Goal: Information Seeking & Learning: Learn about a topic

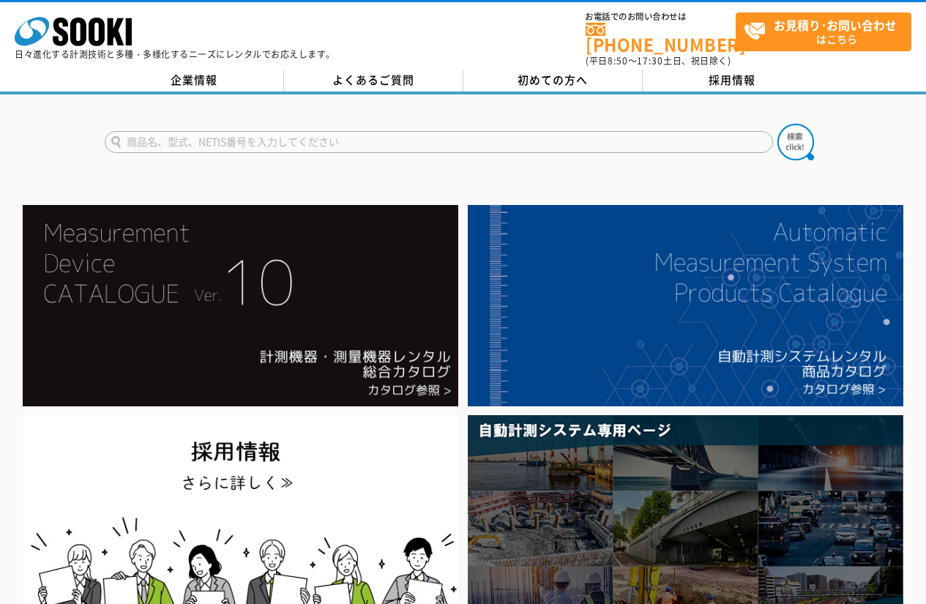
type input "商品名、型式、NETIS番号を入力してください"
click at [335, 131] on input "text" at bounding box center [439, 142] width 669 height 22
click at [309, 138] on input "text" at bounding box center [439, 142] width 669 height 22
type input "商品名、型式、NETIS番号を入力してください"
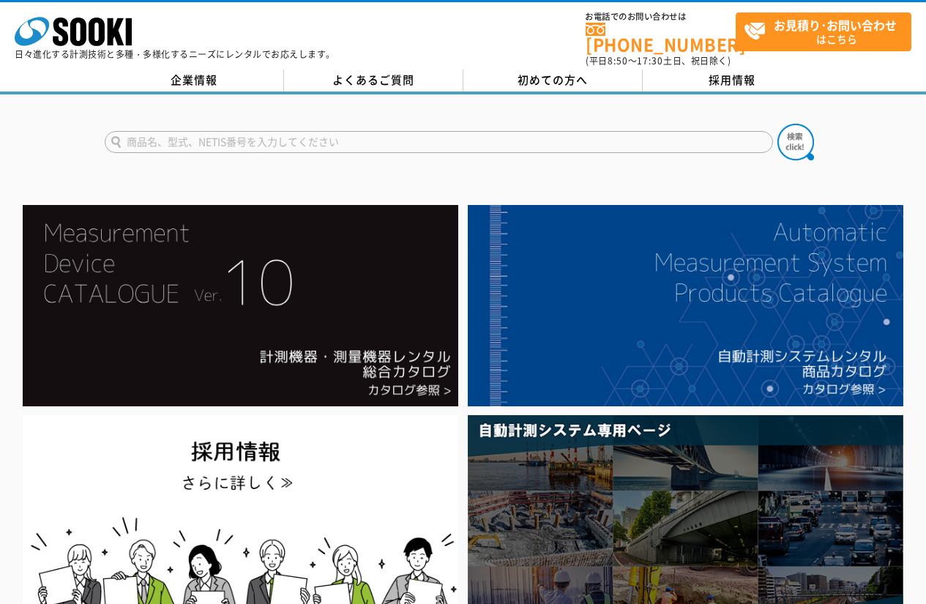
click at [412, 131] on input "text" at bounding box center [439, 142] width 669 height 22
type input "PS300"
click at [789, 143] on img at bounding box center [796, 142] width 37 height 37
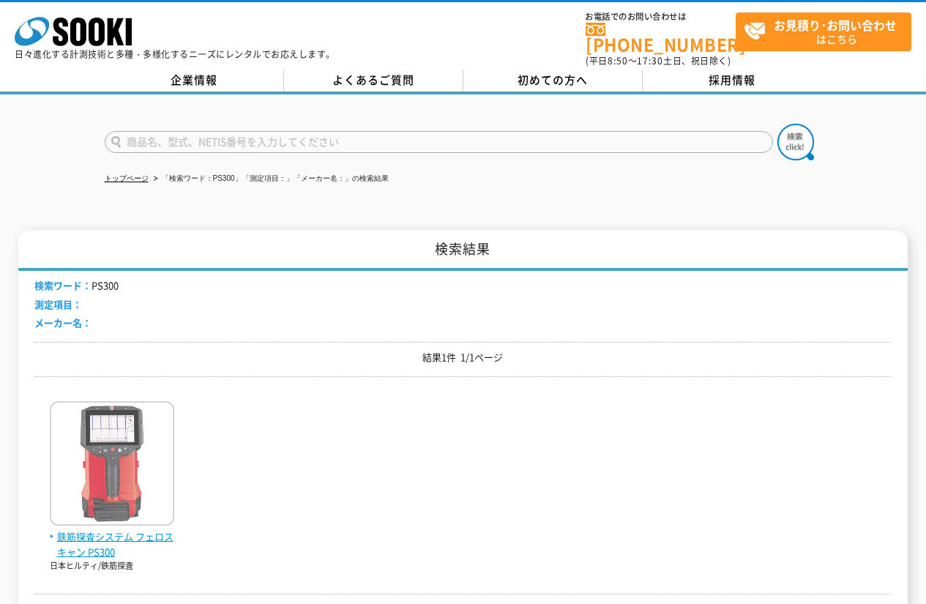
click at [125, 491] on img at bounding box center [112, 465] width 124 height 128
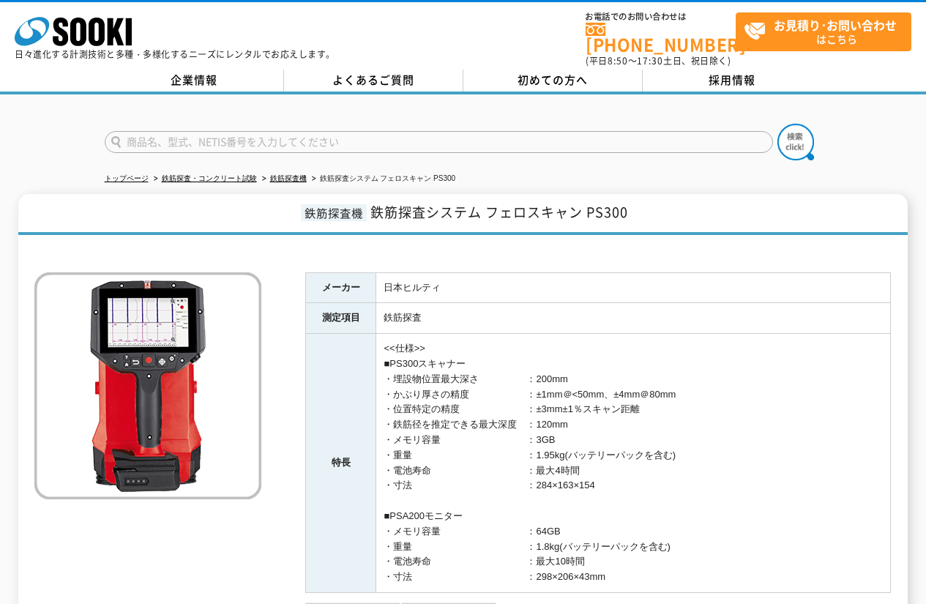
click at [434, 137] on input "text" at bounding box center [439, 142] width 669 height 22
type input "PS85"
click at [778, 124] on button at bounding box center [796, 142] width 37 height 37
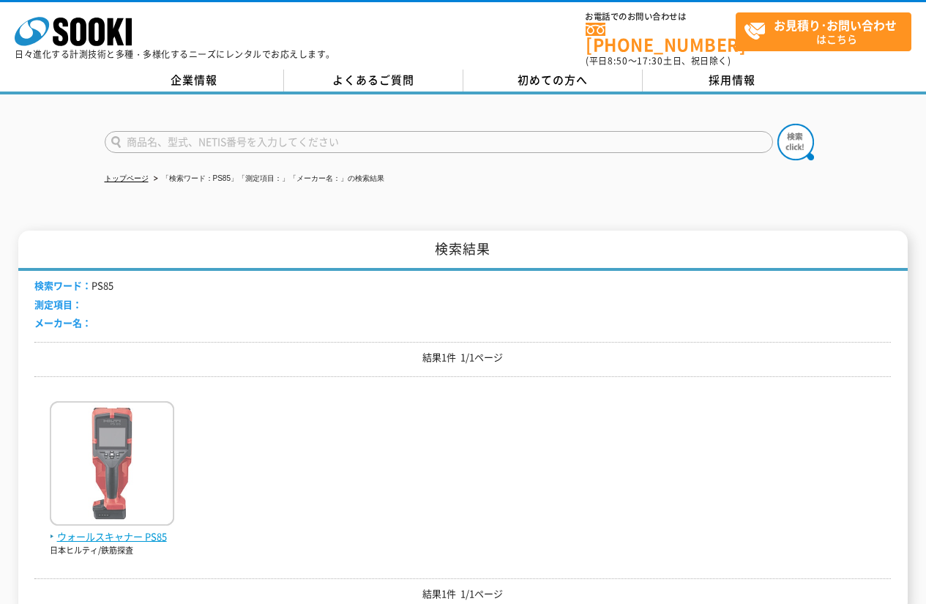
click at [99, 458] on img at bounding box center [112, 465] width 124 height 128
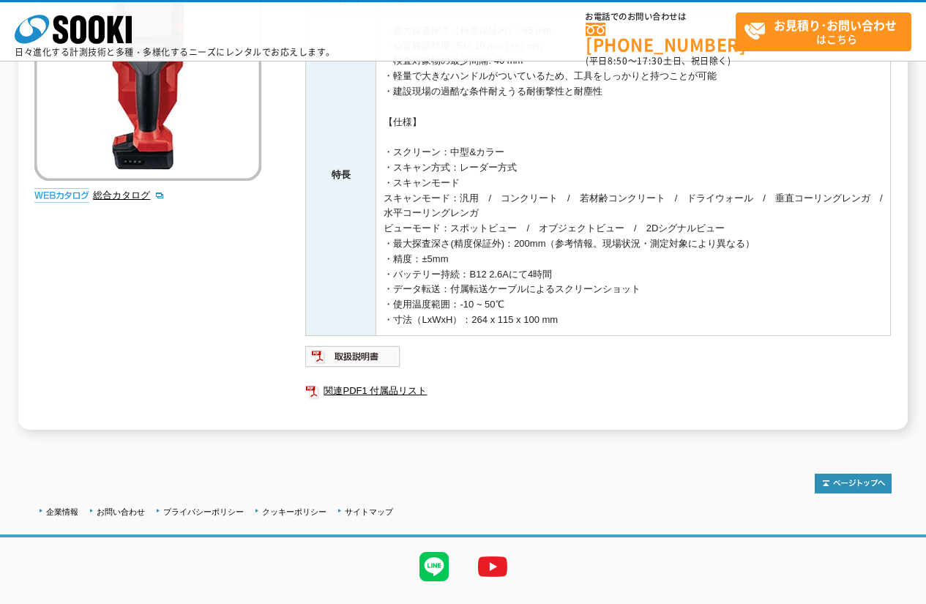
scroll to position [284, 0]
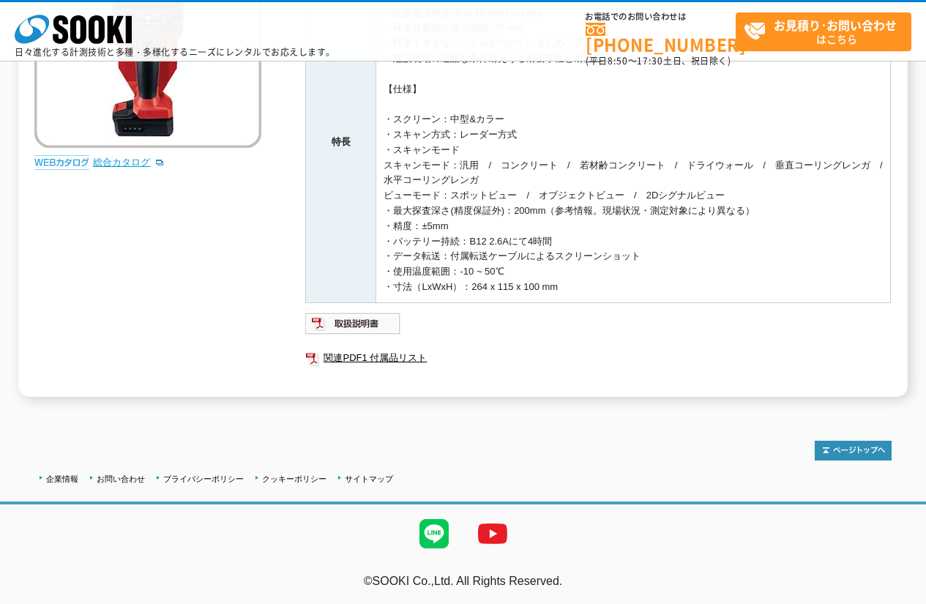
click at [137, 166] on link "総合カタログ" at bounding box center [129, 162] width 72 height 11
click at [356, 360] on link "関連PDF1 付属品リスト" at bounding box center [598, 358] width 586 height 19
click at [351, 327] on img at bounding box center [353, 323] width 96 height 23
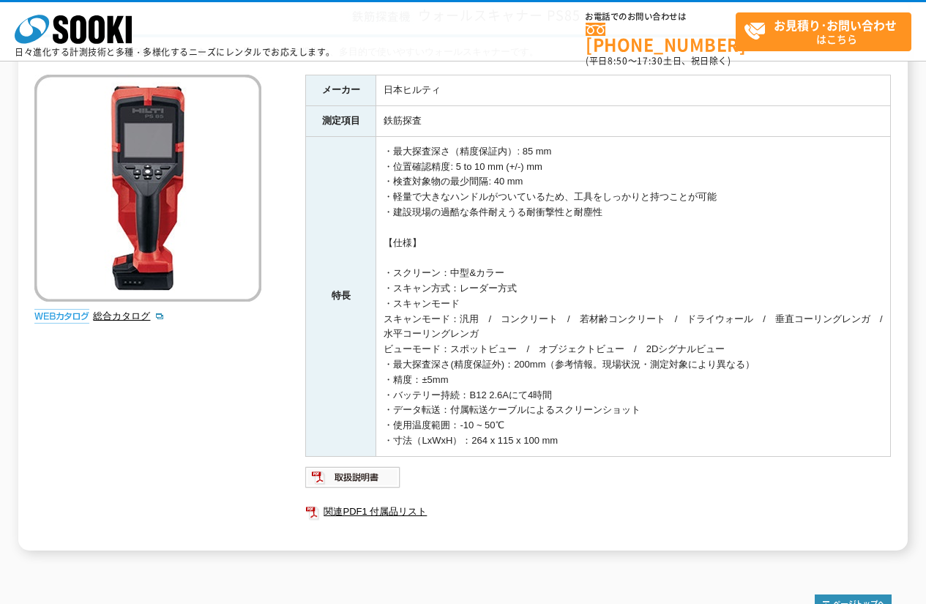
scroll to position [138, 0]
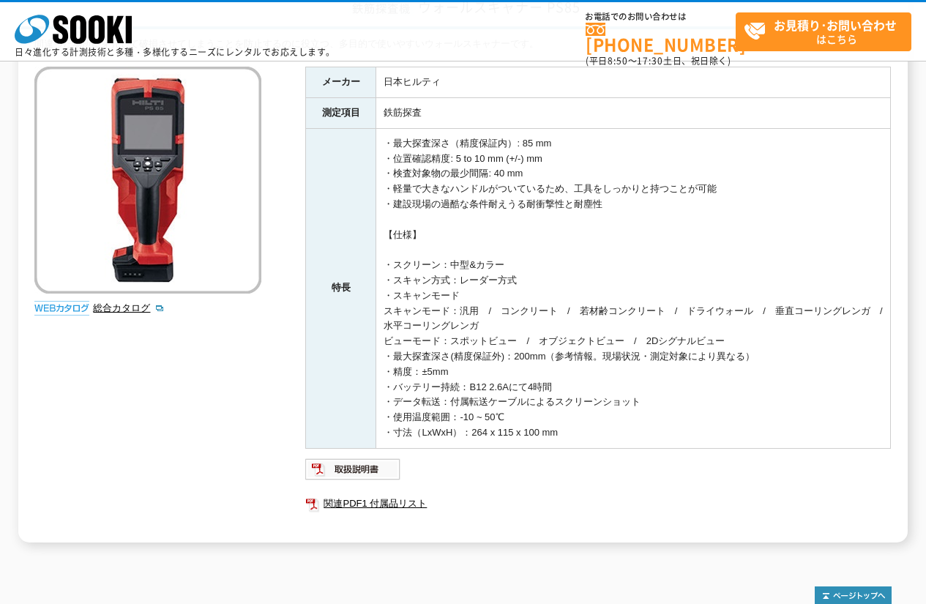
click at [494, 349] on td "・最大探査深さ（精度保証内）: 85 mm ・位置確認精度: 5 to 10 mm (+/-) mm ・検査対象物の最少間隔: 40 mm ・軽量で大きなハン…" at bounding box center [633, 288] width 515 height 320
click at [508, 355] on td "・最大探査深さ（精度保証内）: 85 mm ・位置確認精度: 5 to 10 mm (+/-) mm ・検査対象物の最少間隔: 40 mm ・軽量で大きなハン…" at bounding box center [633, 288] width 515 height 320
click at [672, 362] on td "・最大探査深さ（精度保証内）: 85 mm ・位置確認精度: 5 to 10 mm (+/-) mm ・検査対象物の最少間隔: 40 mm ・軽量で大きなハン…" at bounding box center [633, 288] width 515 height 320
click at [617, 368] on td "・最大探査深さ（精度保証内）: 85 mm ・位置確認精度: 5 to 10 mm (+/-) mm ・検査対象物の最少間隔: 40 mm ・軽量で大きなハン…" at bounding box center [633, 288] width 515 height 320
click at [593, 365] on td "・最大探査深さ（精度保証内）: 85 mm ・位置確認精度: 5 to 10 mm (+/-) mm ・検査対象物の最少間隔: 40 mm ・軽量で大きなハン…" at bounding box center [633, 288] width 515 height 320
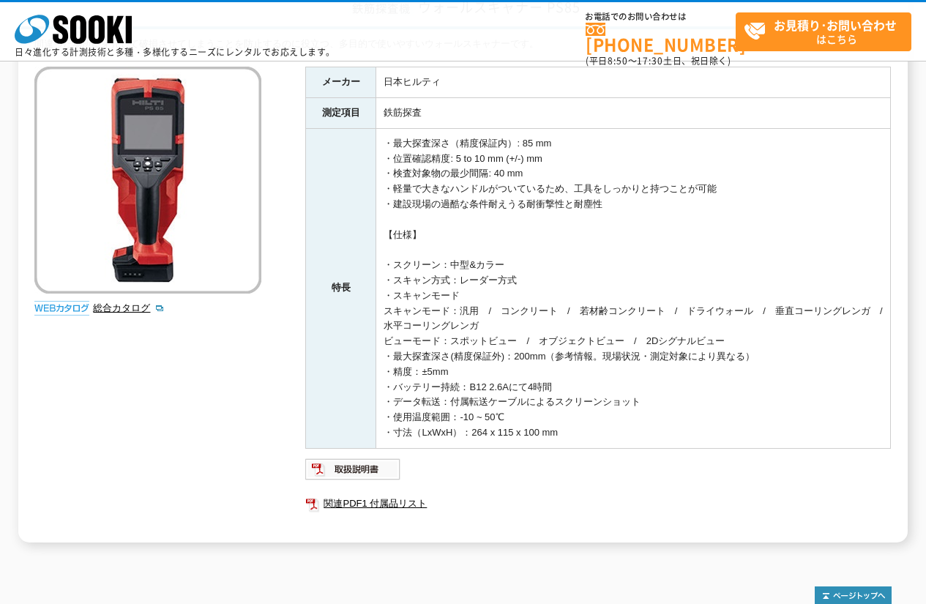
click at [527, 378] on td "・最大探査深さ（精度保証内）: 85 mm ・位置確認精度: 5 to 10 mm (+/-) mm ・検査対象物の最少間隔: 40 mm ・軽量で大きなハン…" at bounding box center [633, 288] width 515 height 320
click at [589, 366] on td "・最大探査深さ（精度保証内）: 85 mm ・位置確認精度: 5 to 10 mm (+/-) mm ・検査対象物の最少間隔: 40 mm ・軽量で大きなハン…" at bounding box center [633, 288] width 515 height 320
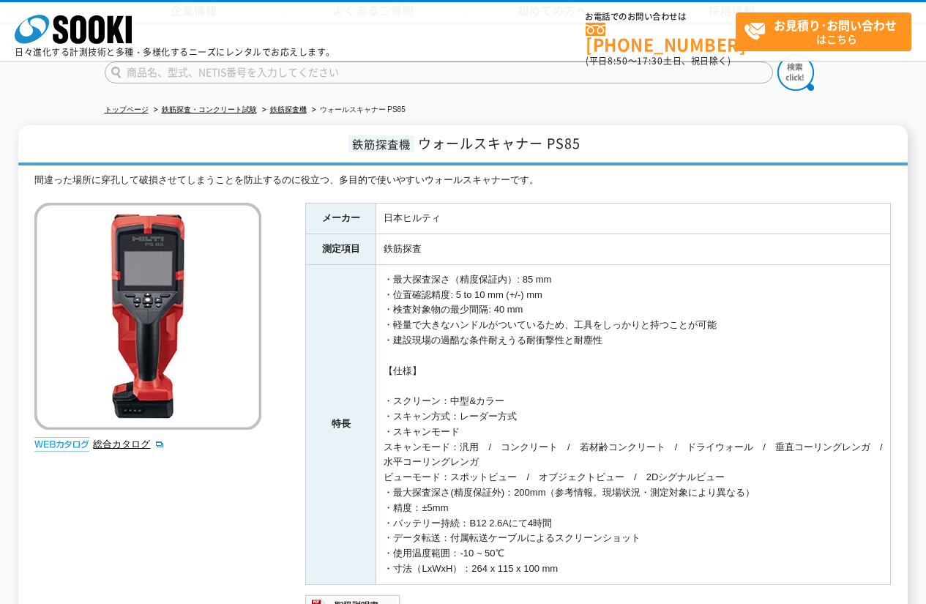
scroll to position [0, 0]
